Goal: Information Seeking & Learning: Compare options

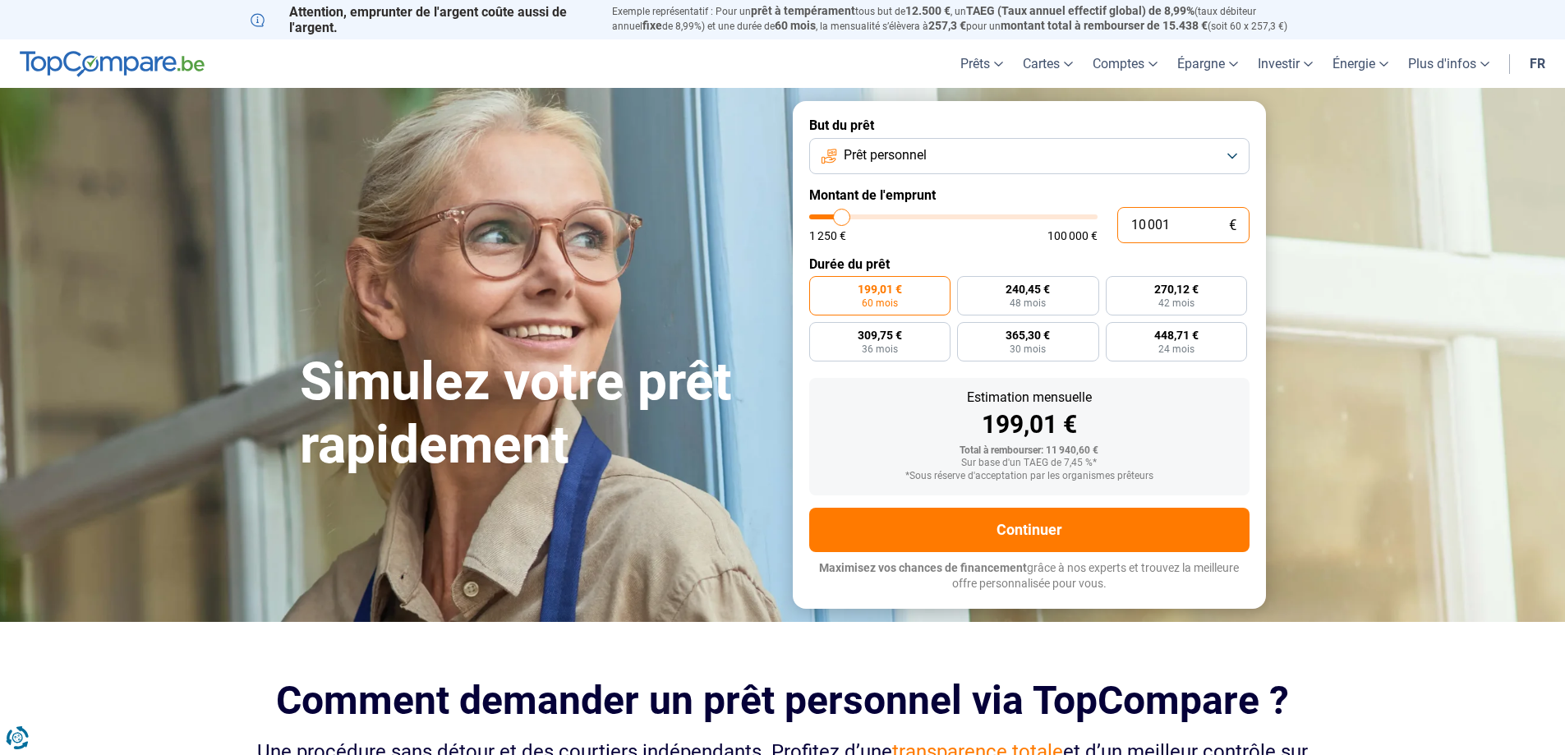
click at [1158, 228] on input "10 001" at bounding box center [1183, 225] width 132 height 36
drag, startPoint x: 1186, startPoint y: 223, endPoint x: 1124, endPoint y: 233, distance: 63.2
click at [1124, 233] on input "10 001" at bounding box center [1183, 225] width 132 height 36
type input "1"
type input "1250"
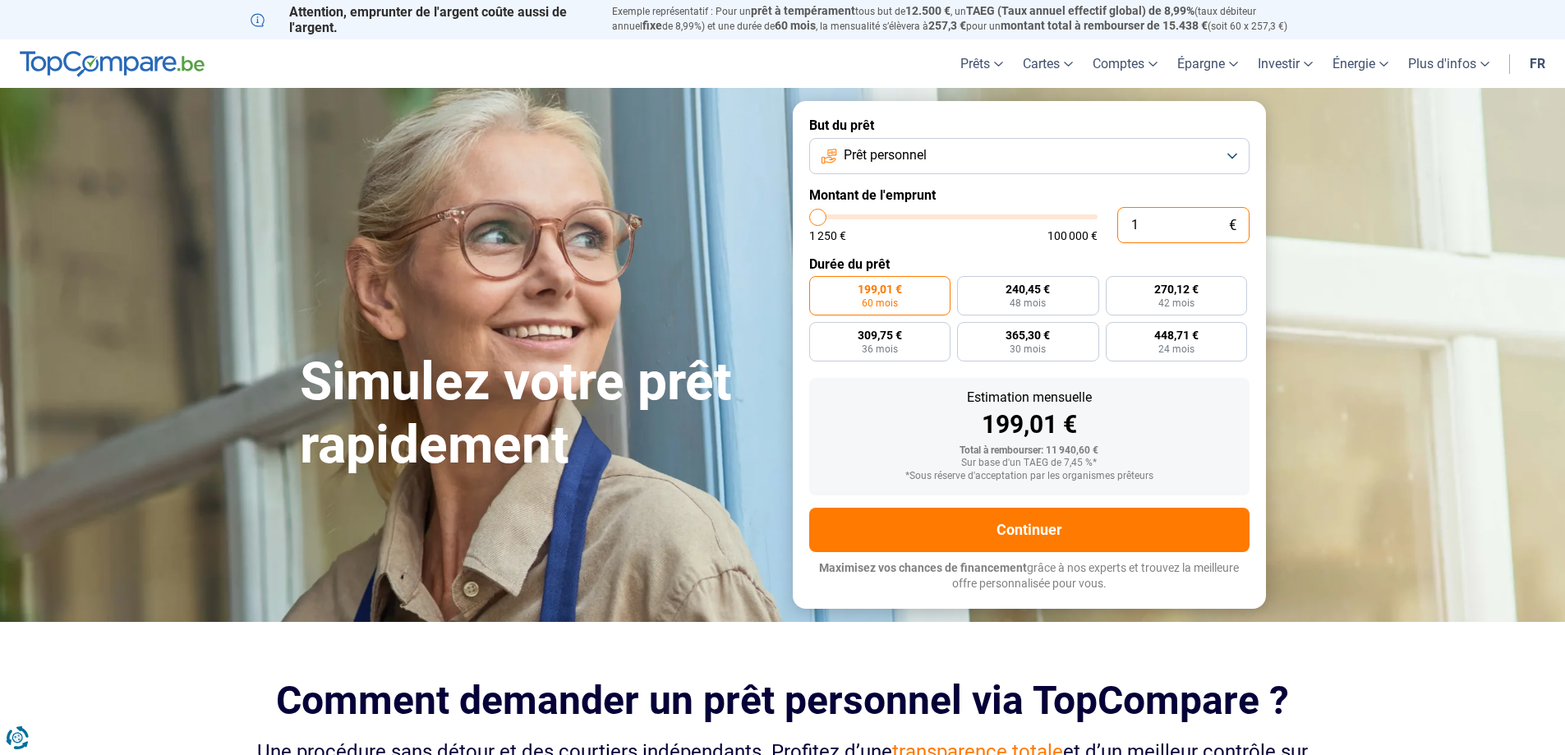
type input "1 250"
type input "1250"
radio input "true"
type input "12 502"
type input "12500"
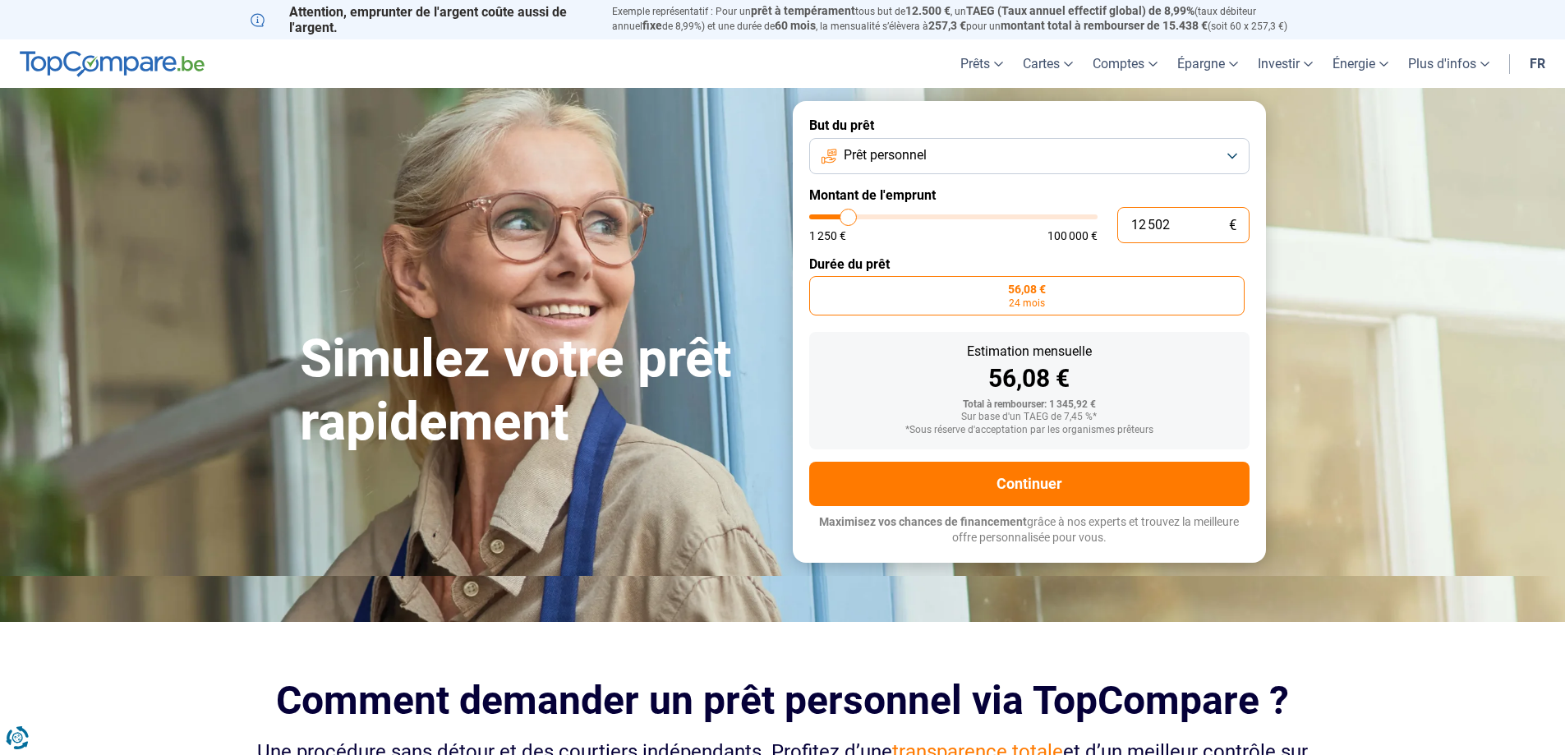
type input "125 025"
type input "100000"
type input "100 000"
type input "100000"
radio input "false"
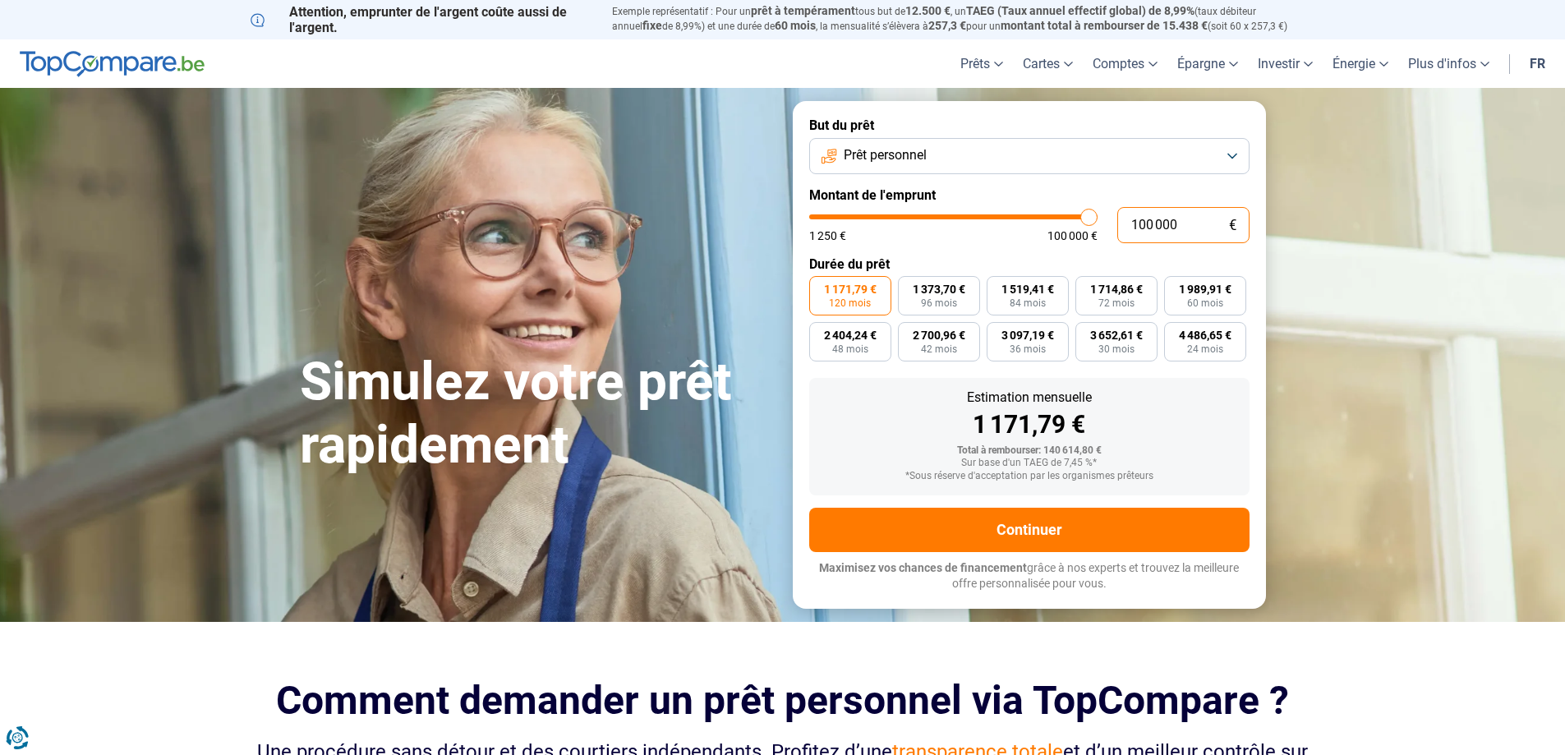
drag, startPoint x: 1181, startPoint y: 222, endPoint x: 1106, endPoint y: 232, distance: 76.2
click at [1108, 232] on div "100 000 € 1 250 € 100 000 €" at bounding box center [1029, 225] width 440 height 36
type input "1"
type input "1250"
type input "12"
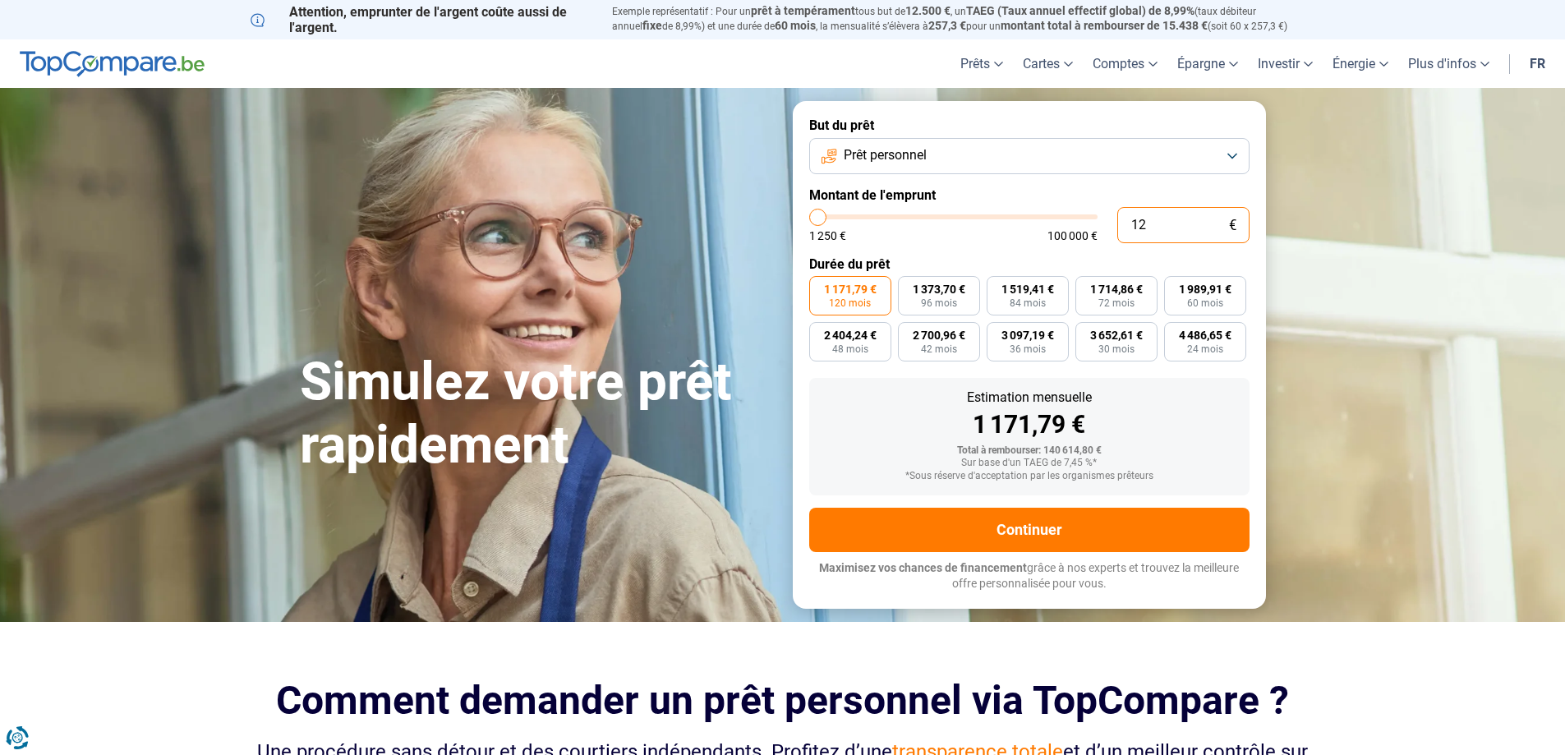
type input "1250"
type input "125"
type input "1250"
type input "1 250"
radio input "true"
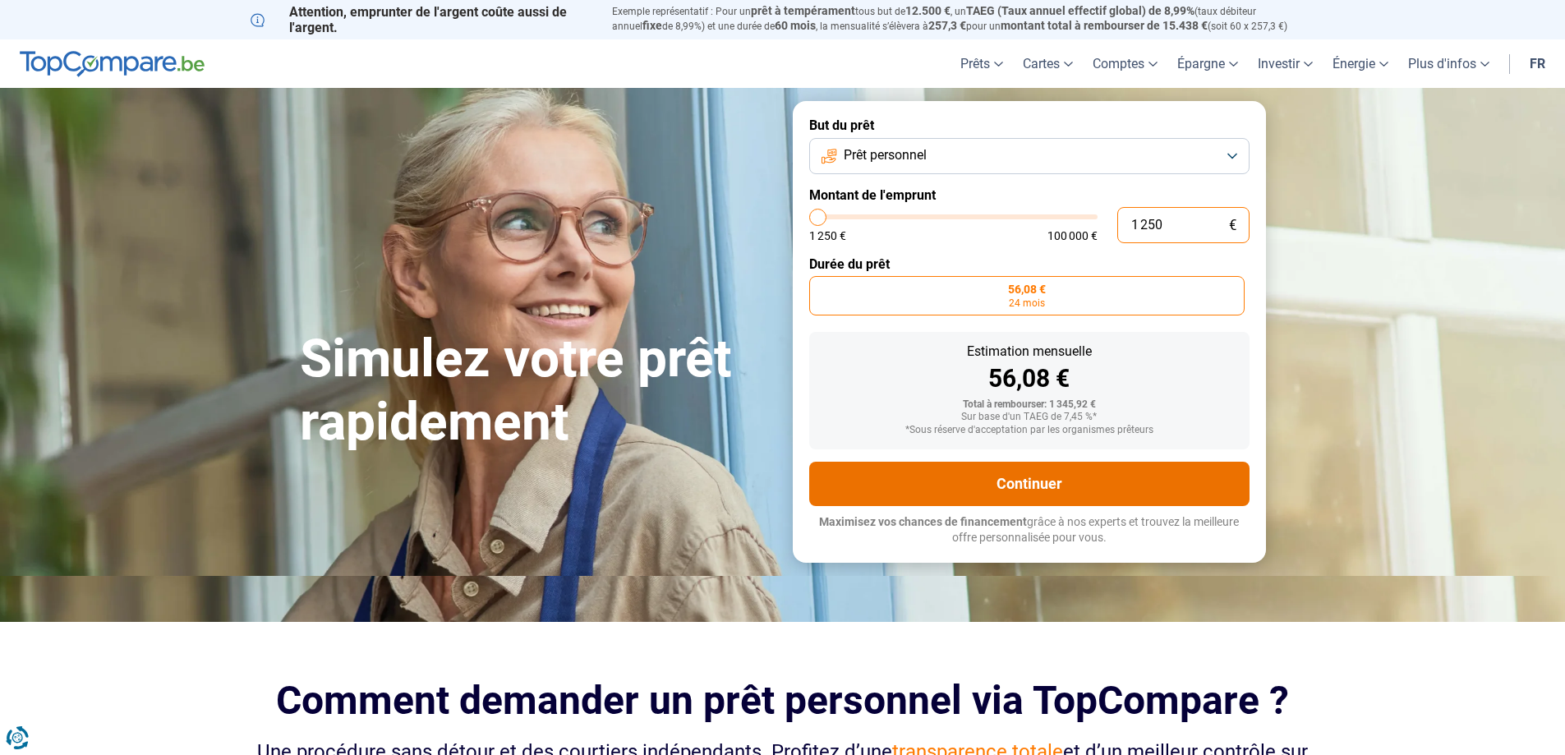
type input "1 250"
click at [1130, 488] on button "Continuer" at bounding box center [1029, 484] width 440 height 44
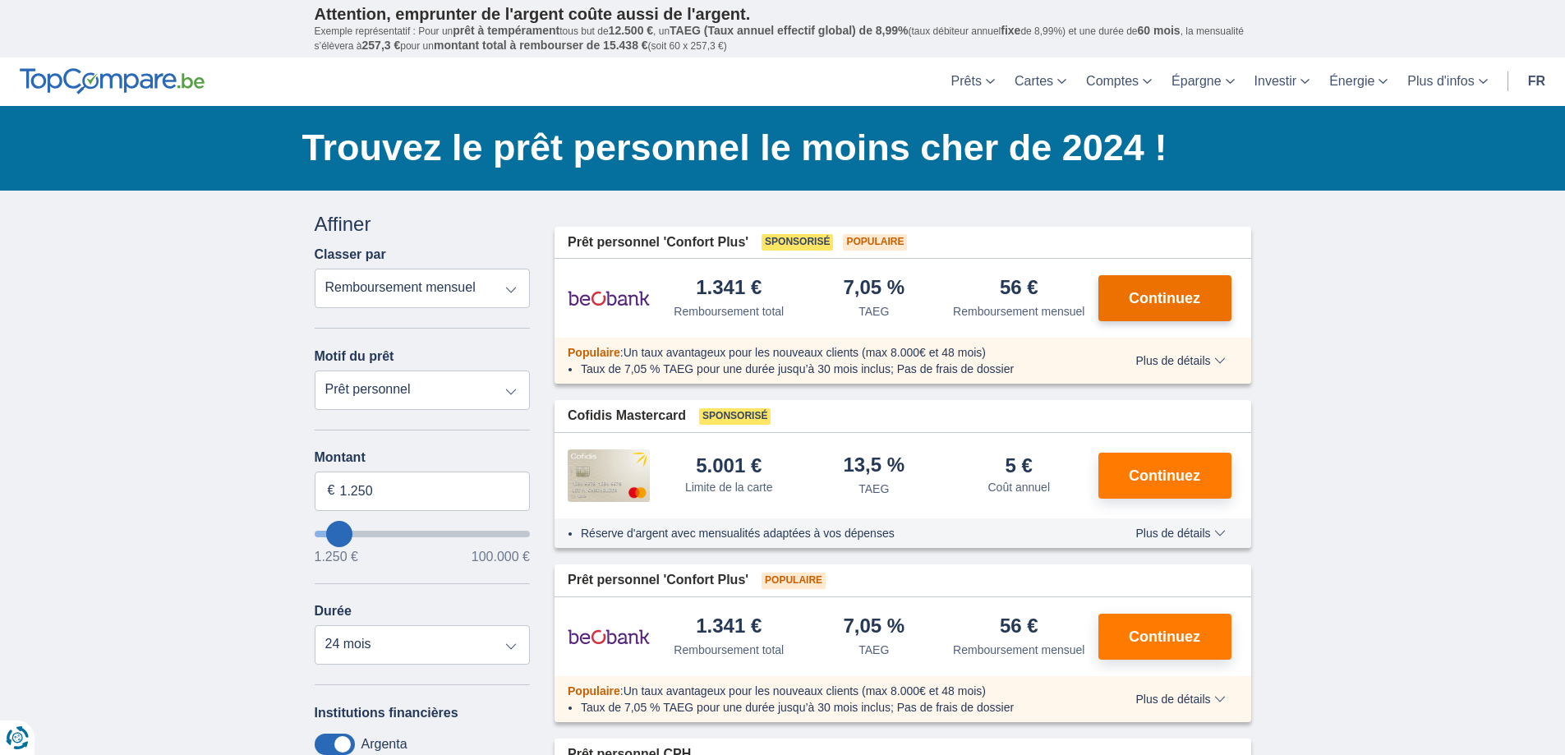
click at [1186, 306] on span "Continuez" at bounding box center [1164, 298] width 71 height 15
click at [1185, 476] on span "Continuez" at bounding box center [1164, 475] width 71 height 15
